Goal: Transaction & Acquisition: Download file/media

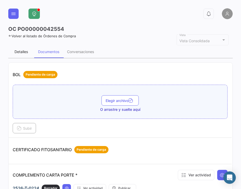
click at [23, 49] on div "Detalles" at bounding box center [21, 52] width 26 height 12
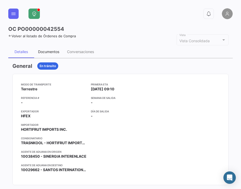
click at [48, 48] on div "Documentos" at bounding box center [48, 52] width 29 height 12
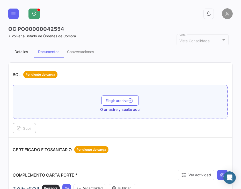
click at [25, 49] on div "Detalles" at bounding box center [21, 52] width 26 height 12
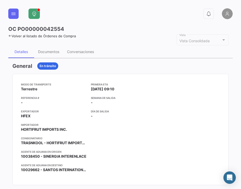
click at [11, 35] on icon at bounding box center [9, 35] width 3 height 3
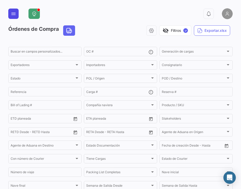
click at [16, 16] on icon at bounding box center [13, 13] width 5 height 5
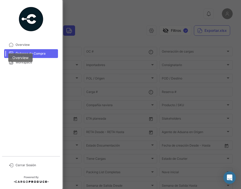
click at [12, 62] on div "Overview" at bounding box center [20, 57] width 24 height 9
click at [36, 63] on mat-tooltip-component "Overview" at bounding box center [20, 57] width 37 height 21
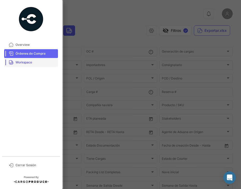
click at [26, 62] on span "Workspace" at bounding box center [36, 62] width 40 height 5
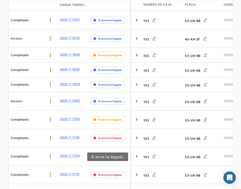
scroll to position [312, 0]
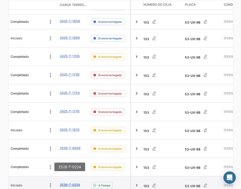
click at [76, 182] on link "2526-T-0224" at bounding box center [70, 184] width 20 height 5
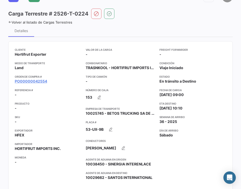
scroll to position [26, 0]
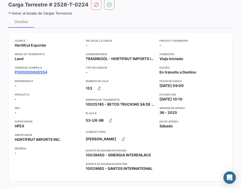
click at [46, 72] on link "PO00000042554" at bounding box center [31, 72] width 32 height 5
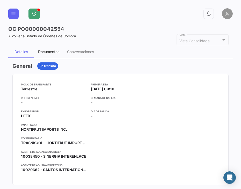
click at [51, 52] on div "Documentos" at bounding box center [48, 51] width 21 height 4
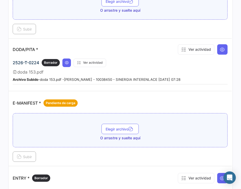
scroll to position [285, 0]
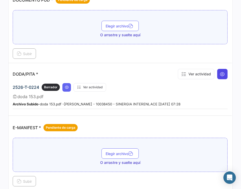
click at [224, 76] on button at bounding box center [222, 74] width 10 height 10
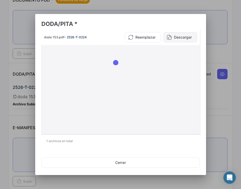
click at [187, 40] on button "Descargar" at bounding box center [180, 37] width 34 height 10
click at [230, 131] on div at bounding box center [120, 94] width 241 height 189
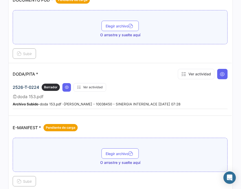
scroll to position [414, 0]
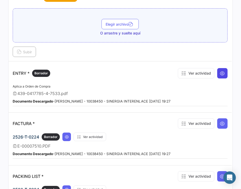
click at [223, 72] on button at bounding box center [222, 73] width 10 height 10
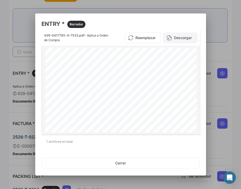
click at [178, 36] on button "Descargar" at bounding box center [180, 38] width 34 height 10
click at [4, 66] on div at bounding box center [120, 94] width 241 height 189
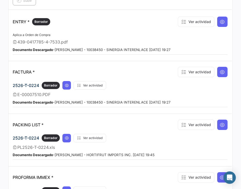
scroll to position [466, 0]
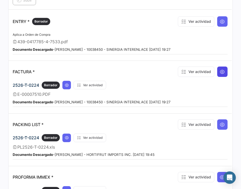
click at [220, 71] on icon at bounding box center [222, 71] width 5 height 5
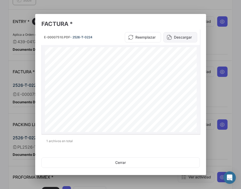
click at [193, 36] on button "Descargar" at bounding box center [180, 37] width 34 height 10
click at [239, 90] on div at bounding box center [120, 94] width 241 height 189
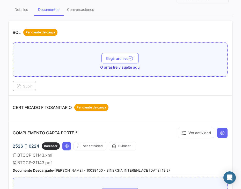
scroll to position [78, 0]
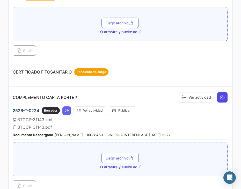
click at [220, 96] on icon at bounding box center [222, 97] width 5 height 5
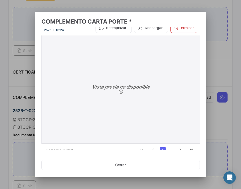
scroll to position [14, 0]
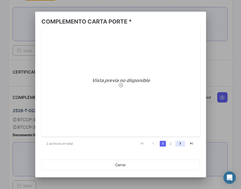
click at [178, 143] on icon "go to next page" at bounding box center [180, 144] width 7 height 6
